Goal: Task Accomplishment & Management: Use online tool/utility

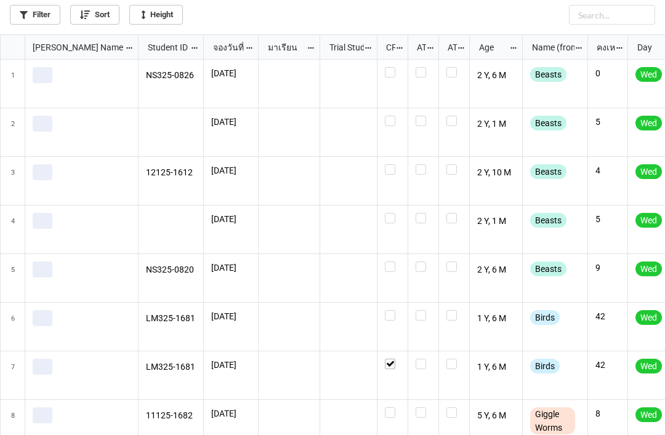
scroll to position [433, 657]
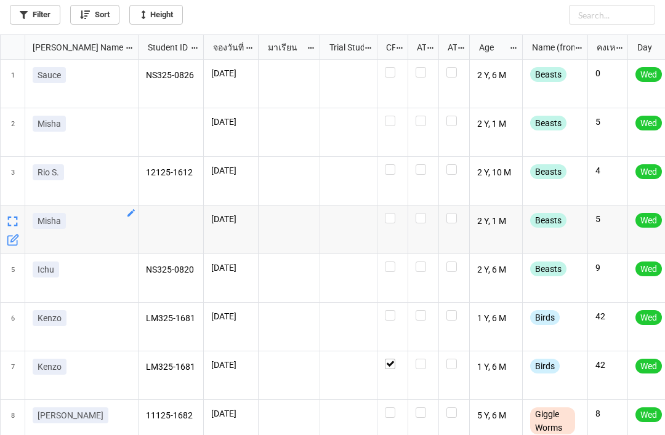
click at [136, 208] on div "Misha" at bounding box center [81, 230] width 113 height 49
click at [135, 209] on icon "grid" at bounding box center [131, 213] width 10 height 10
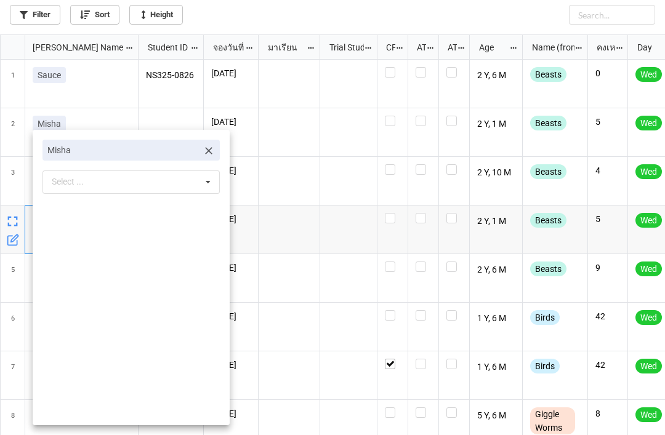
click at [220, 142] on div "Misha Select ... No results found." at bounding box center [131, 277] width 197 height 295
click at [207, 146] on icon at bounding box center [208, 151] width 12 height 12
click at [142, 147] on div "Select ... No results found." at bounding box center [130, 151] width 177 height 23
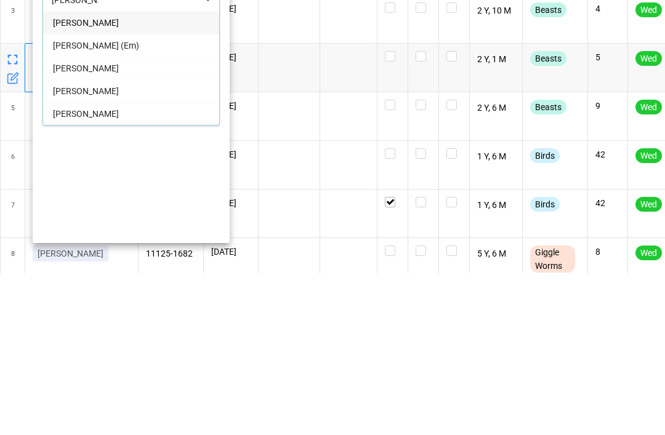
type input "[PERSON_NAME]"
click at [77, 248] on span "[PERSON_NAME]" at bounding box center [86, 253] width 66 height 10
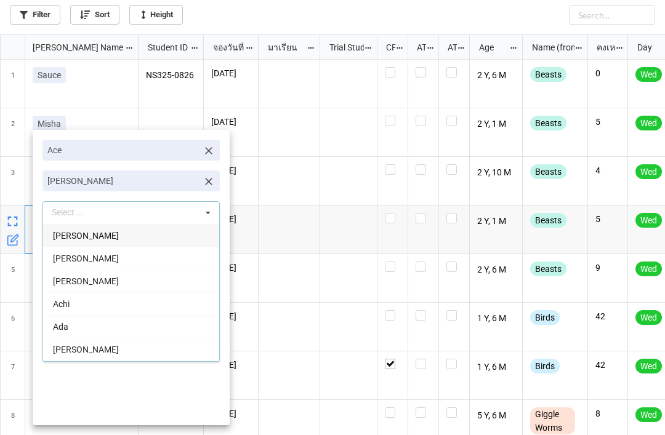
click at [206, 20] on div at bounding box center [332, 217] width 665 height 435
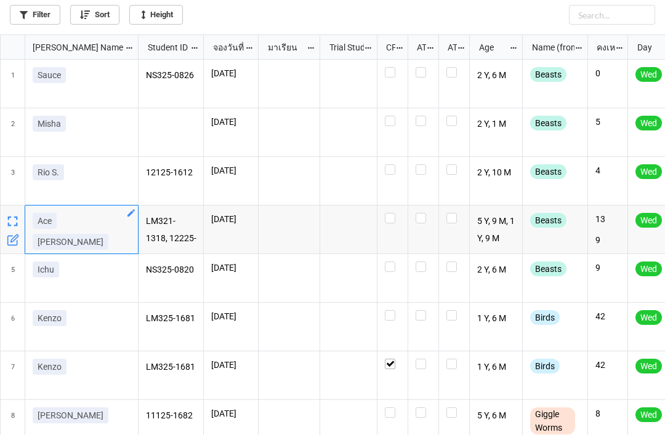
click at [44, 210] on div "[PERSON_NAME]" at bounding box center [81, 230] width 113 height 49
click at [134, 210] on icon "grid" at bounding box center [130, 212] width 7 height 7
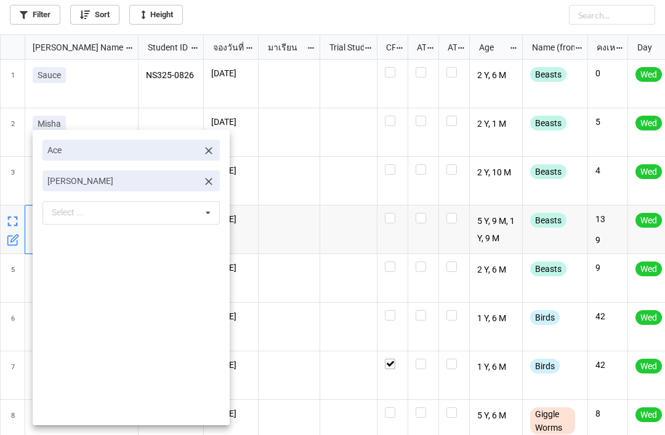
click at [213, 149] on icon at bounding box center [208, 151] width 12 height 12
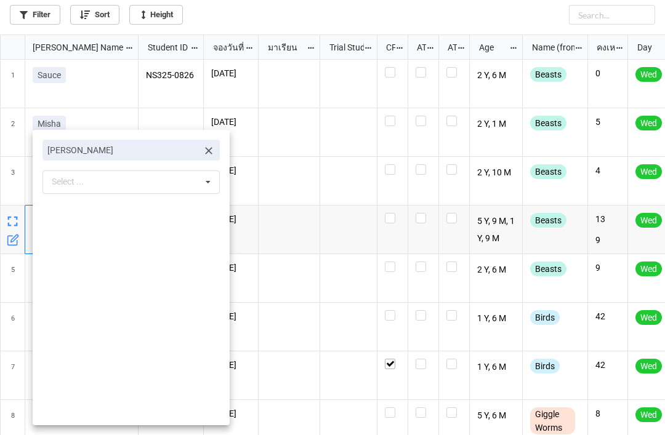
click at [351, 216] on div at bounding box center [332, 217] width 665 height 435
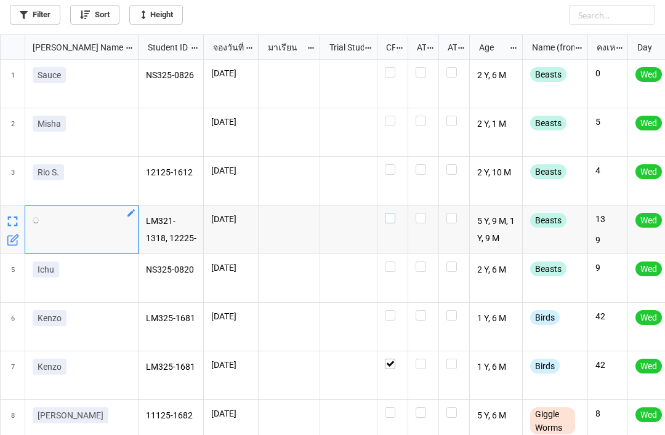
click at [388, 213] on label "grid" at bounding box center [392, 213] width 15 height 0
click at [390, 164] on label "grid" at bounding box center [392, 164] width 15 height 0
click at [393, 116] on label "grid" at bounding box center [392, 116] width 15 height 0
click at [390, 262] on label "grid" at bounding box center [392, 262] width 15 height 0
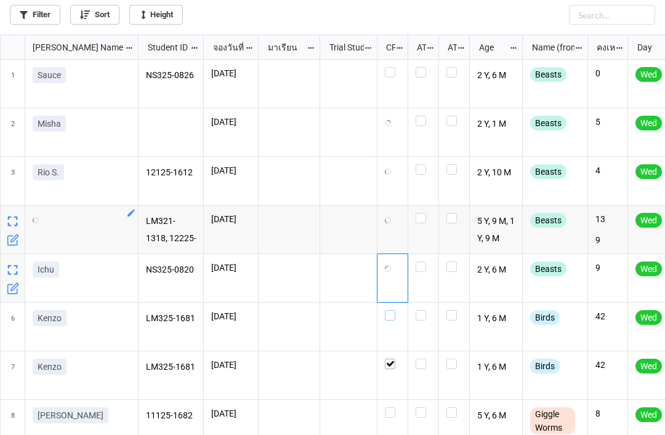
click at [390, 310] on label "grid" at bounding box center [392, 310] width 15 height 0
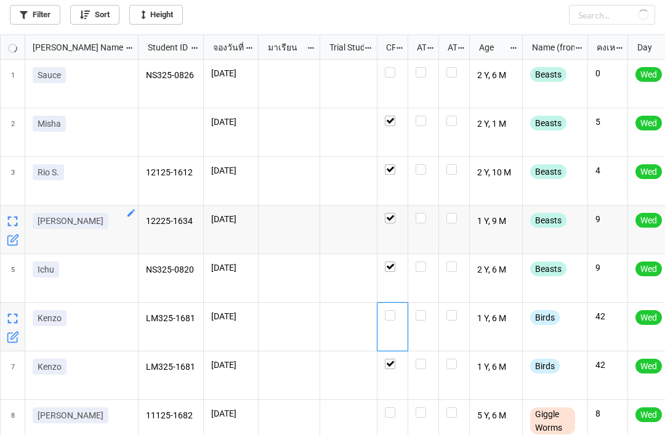
click at [54, 361] on p "Kenzo" at bounding box center [50, 367] width 24 height 12
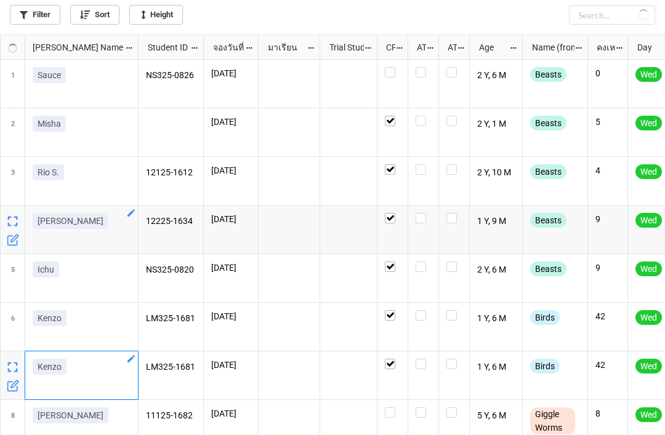
checkbox input "true"
click at [135, 354] on icon "grid" at bounding box center [131, 359] width 10 height 10
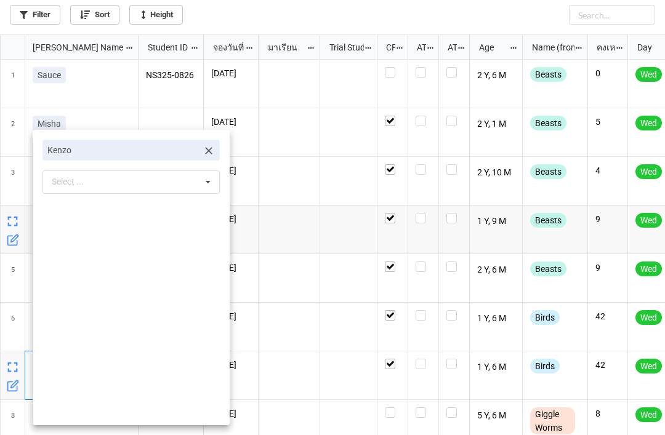
click at [209, 152] on icon at bounding box center [208, 151] width 12 height 12
click at [148, 146] on div "Select ... No results found." at bounding box center [130, 151] width 177 height 23
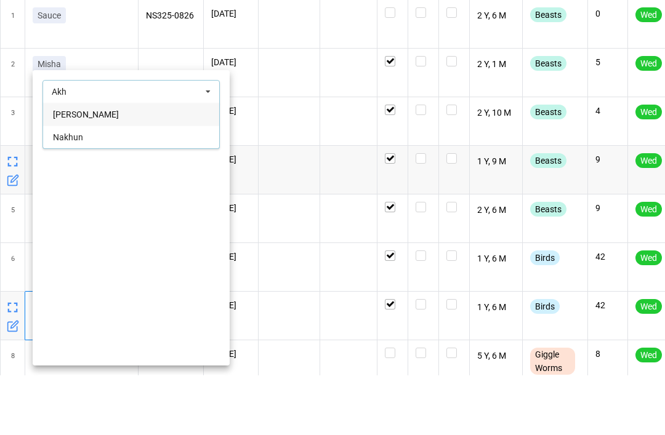
type input "Akh"
click at [119, 162] on div "[PERSON_NAME]" at bounding box center [131, 173] width 176 height 23
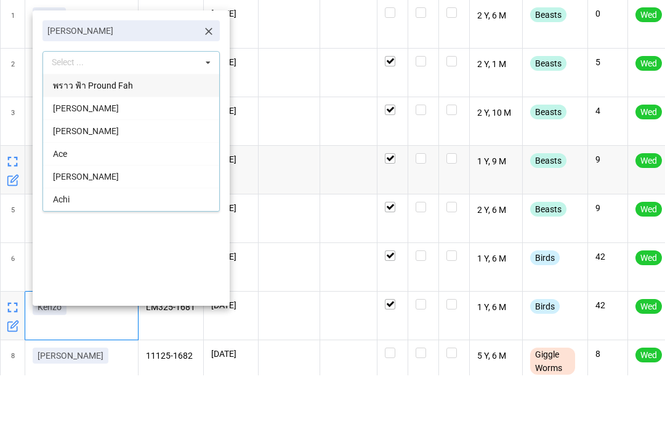
click at [292, 124] on div at bounding box center [332, 217] width 665 height 435
